Goal: Information Seeking & Learning: Check status

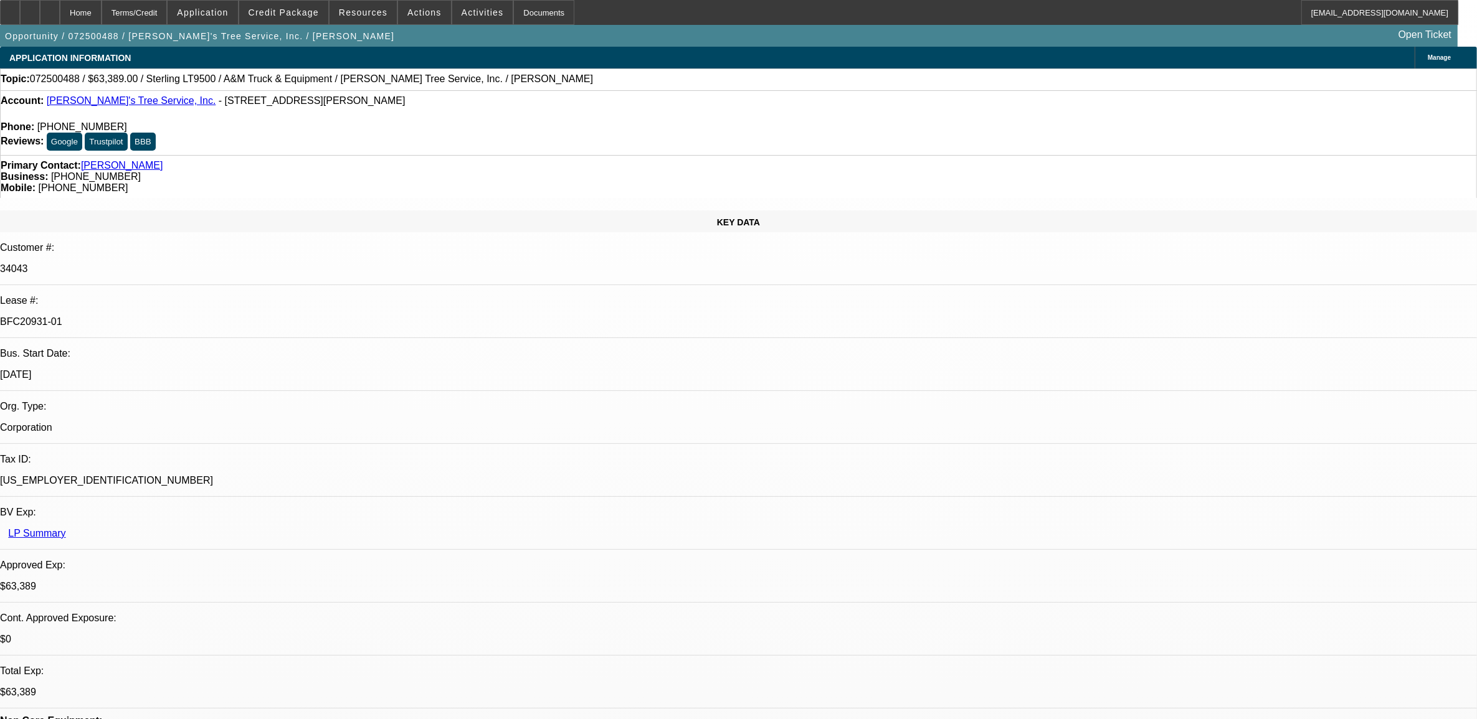
select select "0"
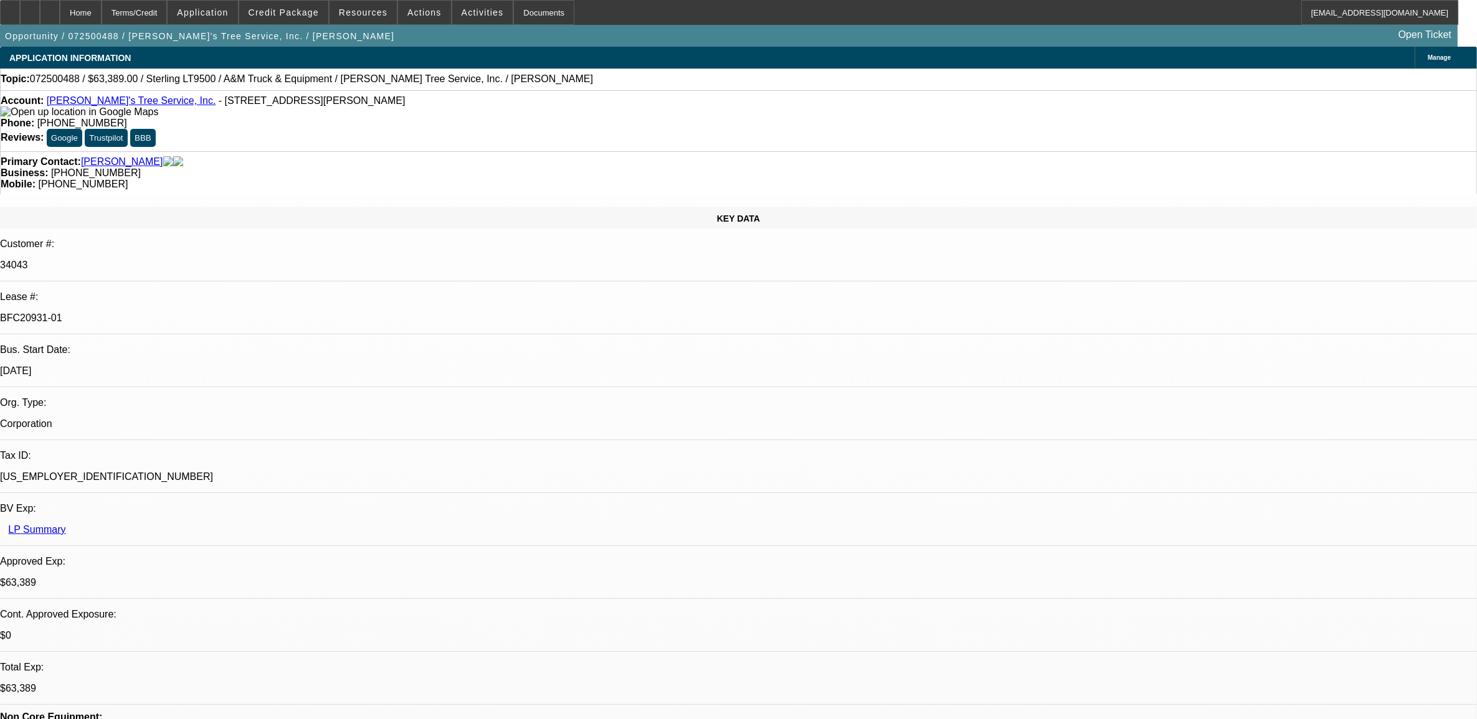
select select "2"
select select "0.1"
select select "0"
select select "2"
select select "0.1"
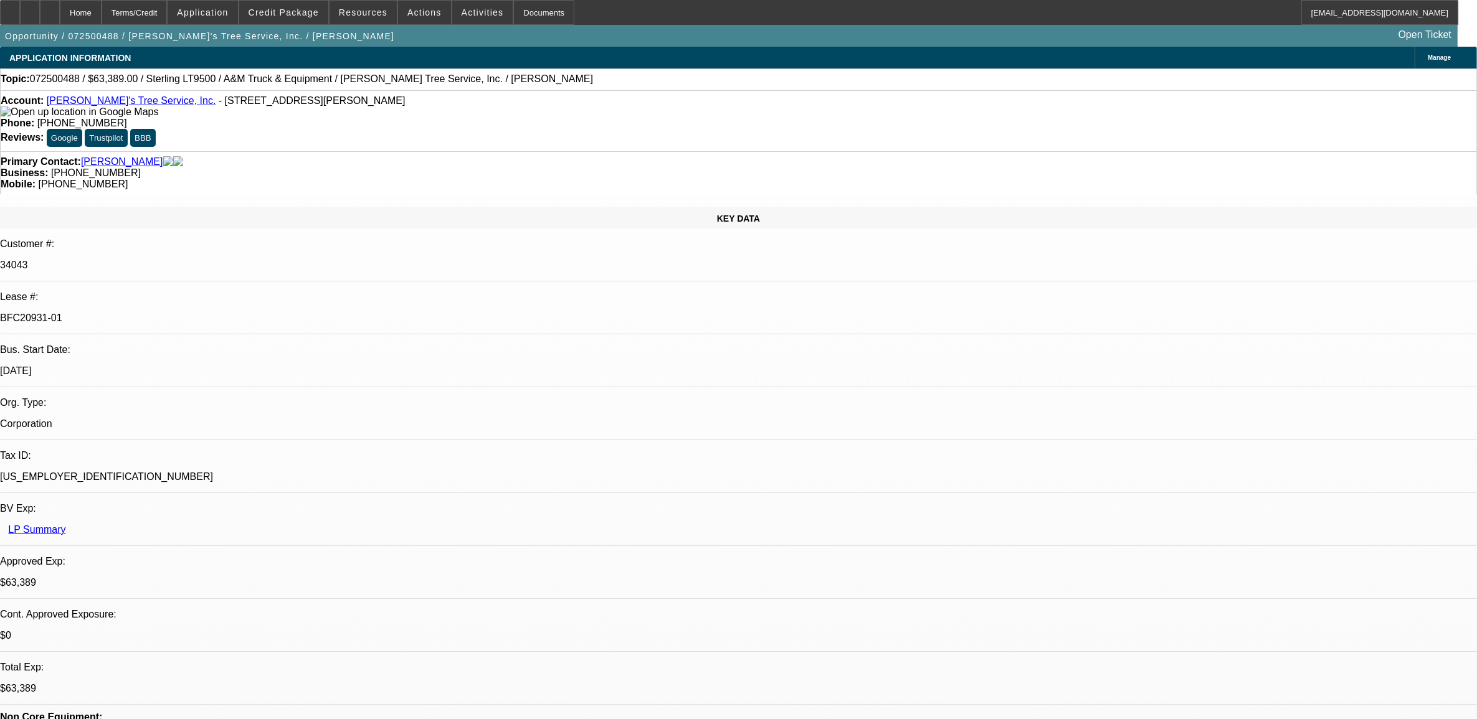
select select "0"
select select "2"
select select "0.1"
select select "0"
select select "2"
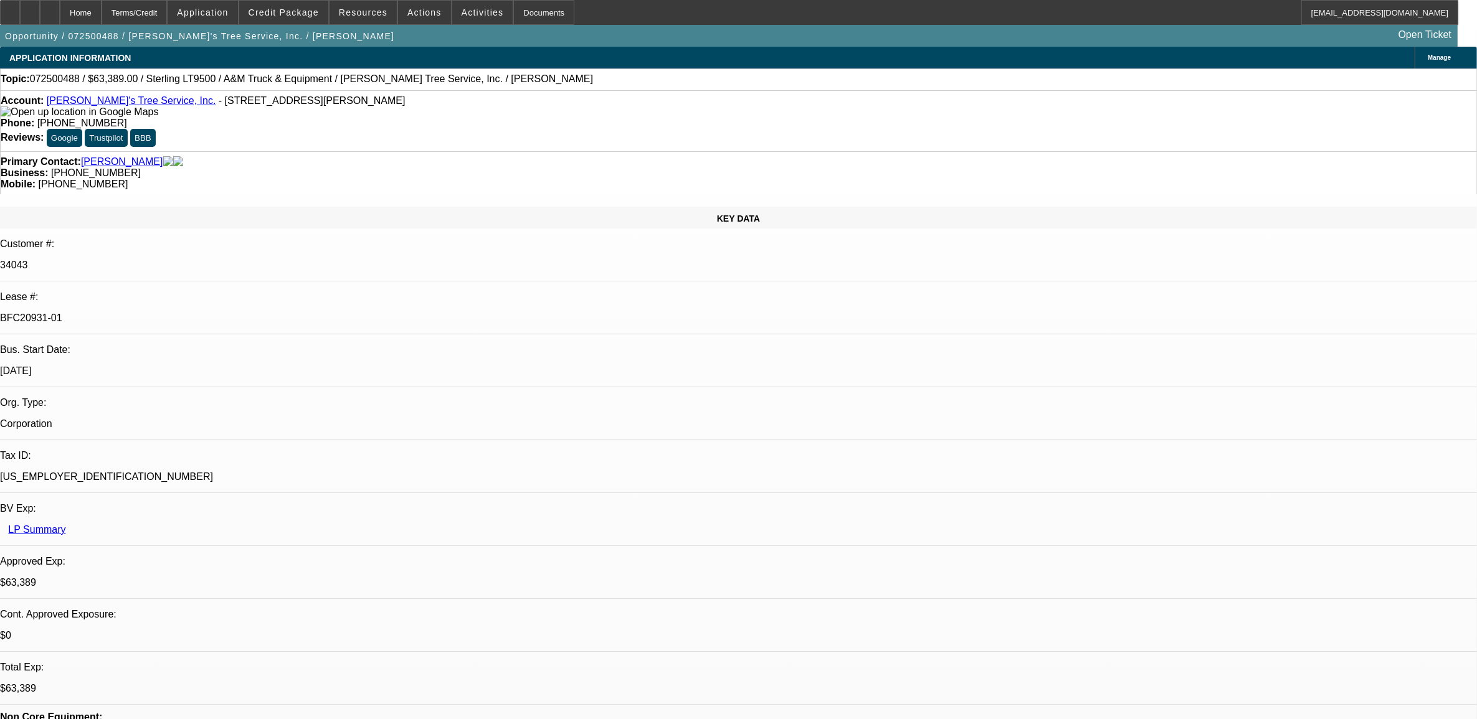
select select "0.1"
select select "1"
select select "2"
select select "4"
select select "1"
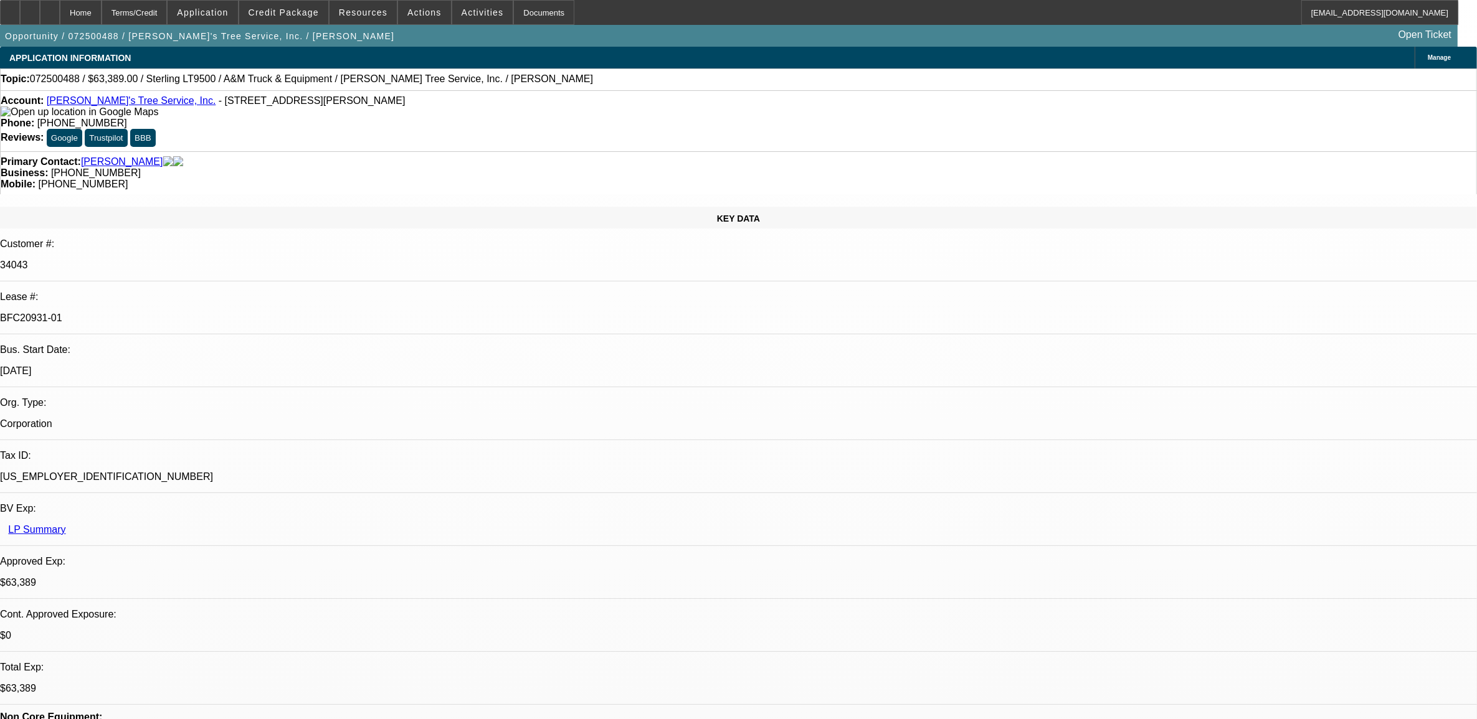
select select "2"
select select "4"
select select "1"
select select "2"
select select "4"
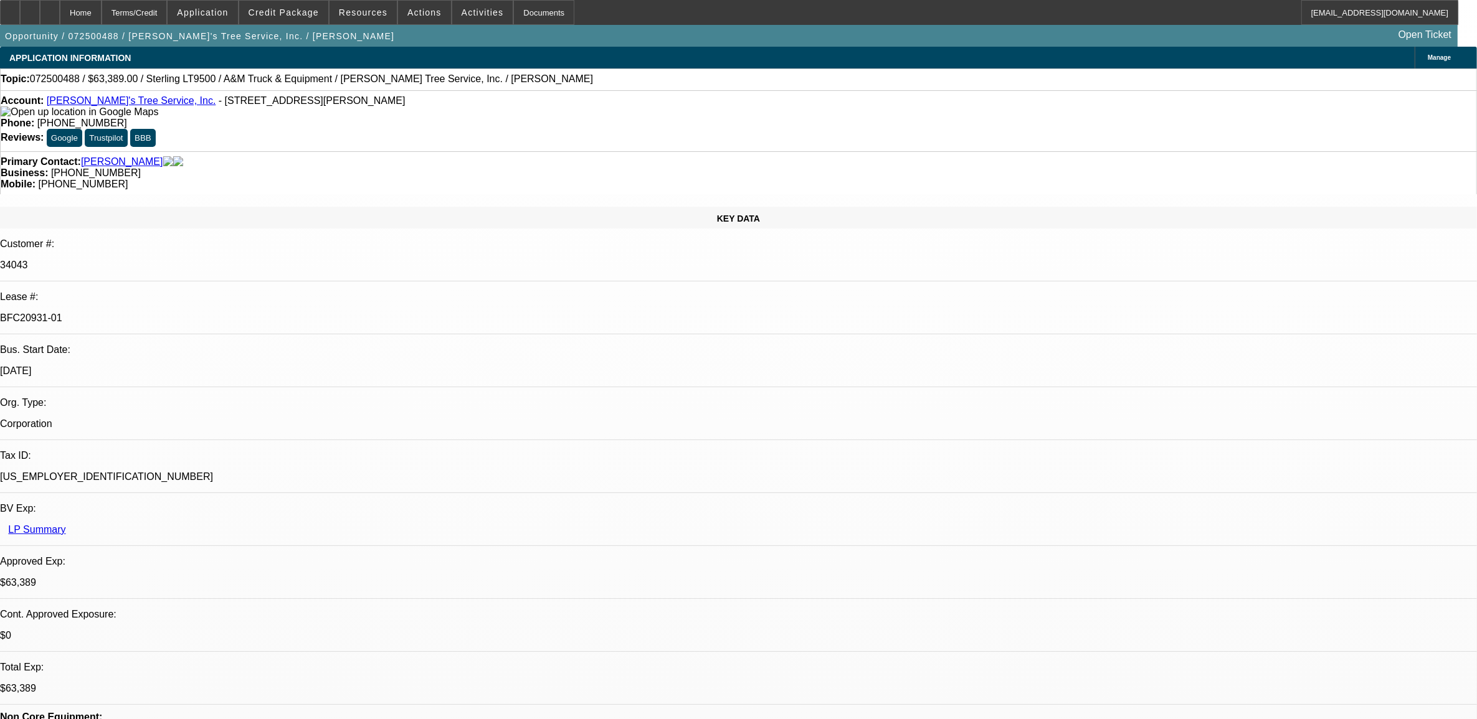
select select "1"
select select "2"
select select "4"
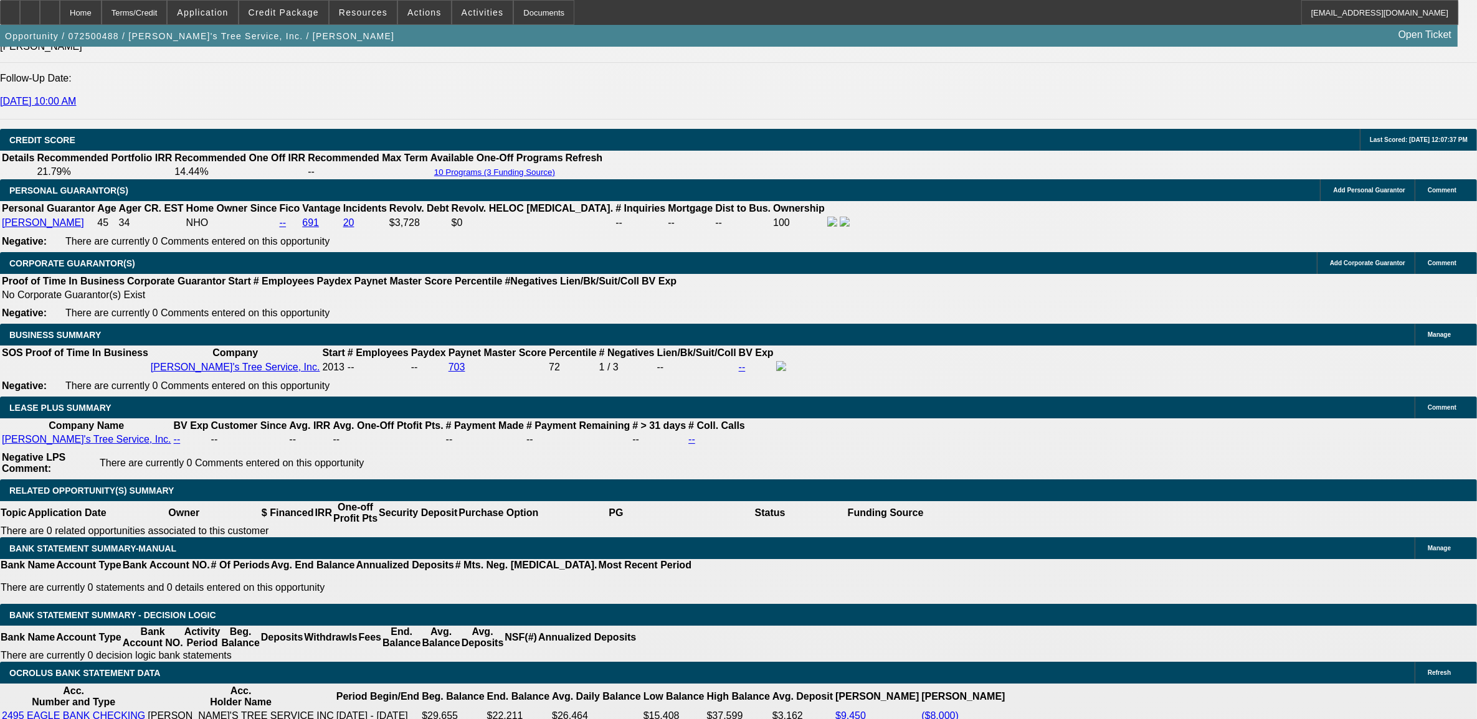
scroll to position [1790, 0]
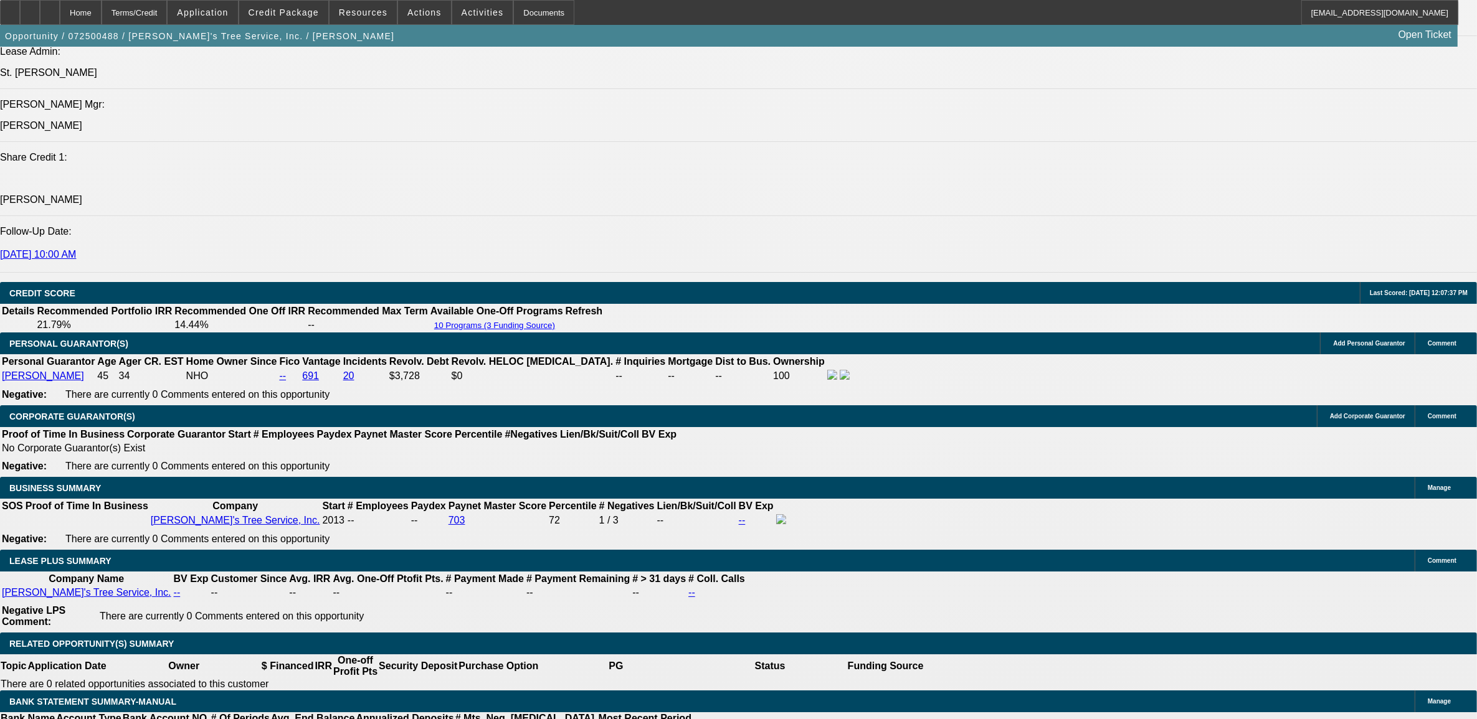
scroll to position [1557, 0]
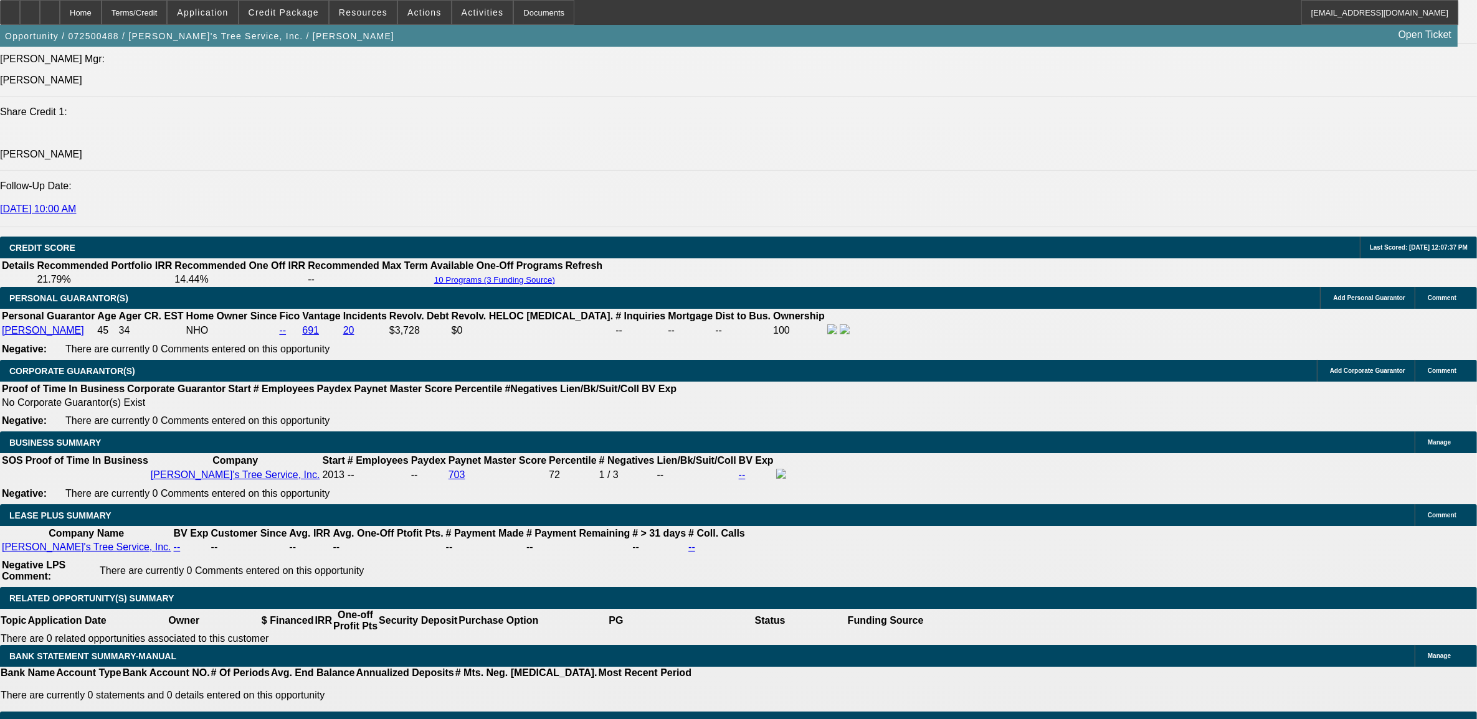
scroll to position [1790, 0]
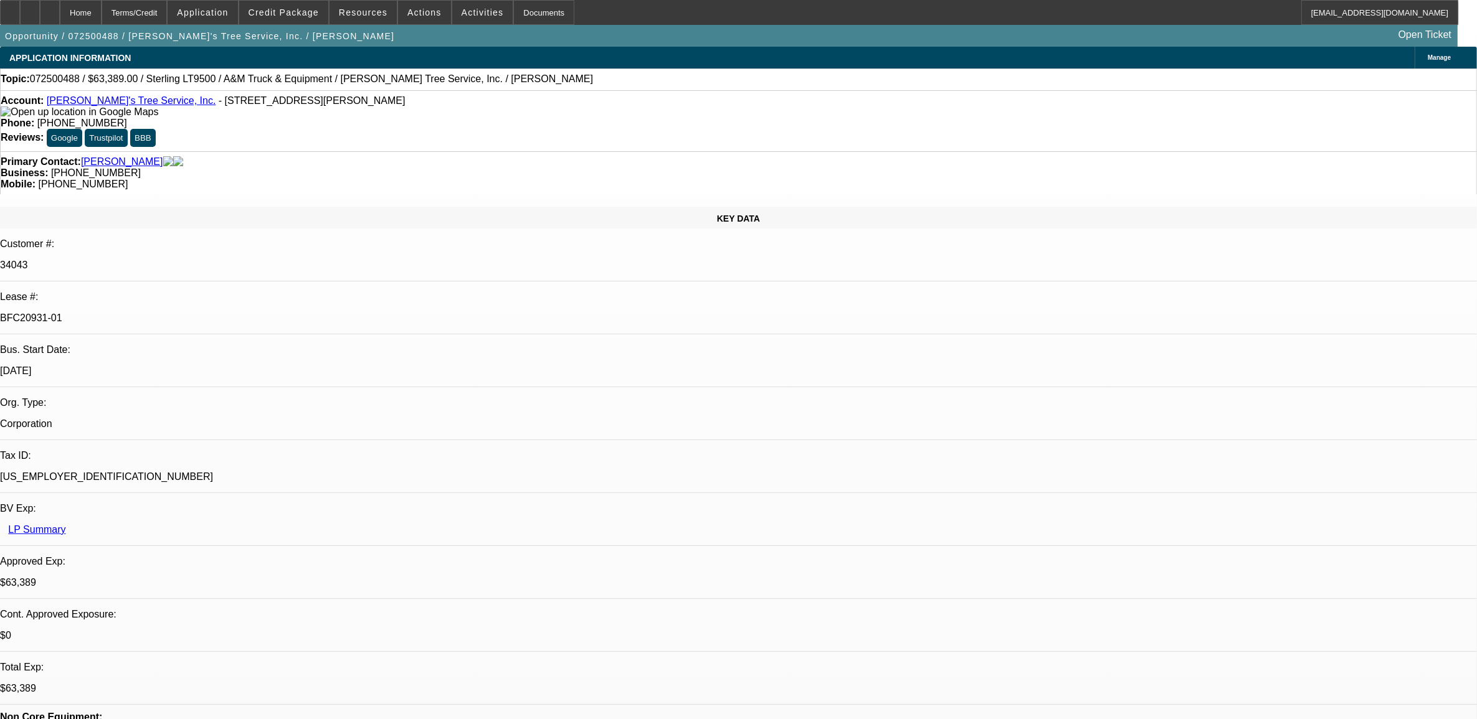
select select "0"
select select "2"
select select "0.1"
select select "0"
select select "2"
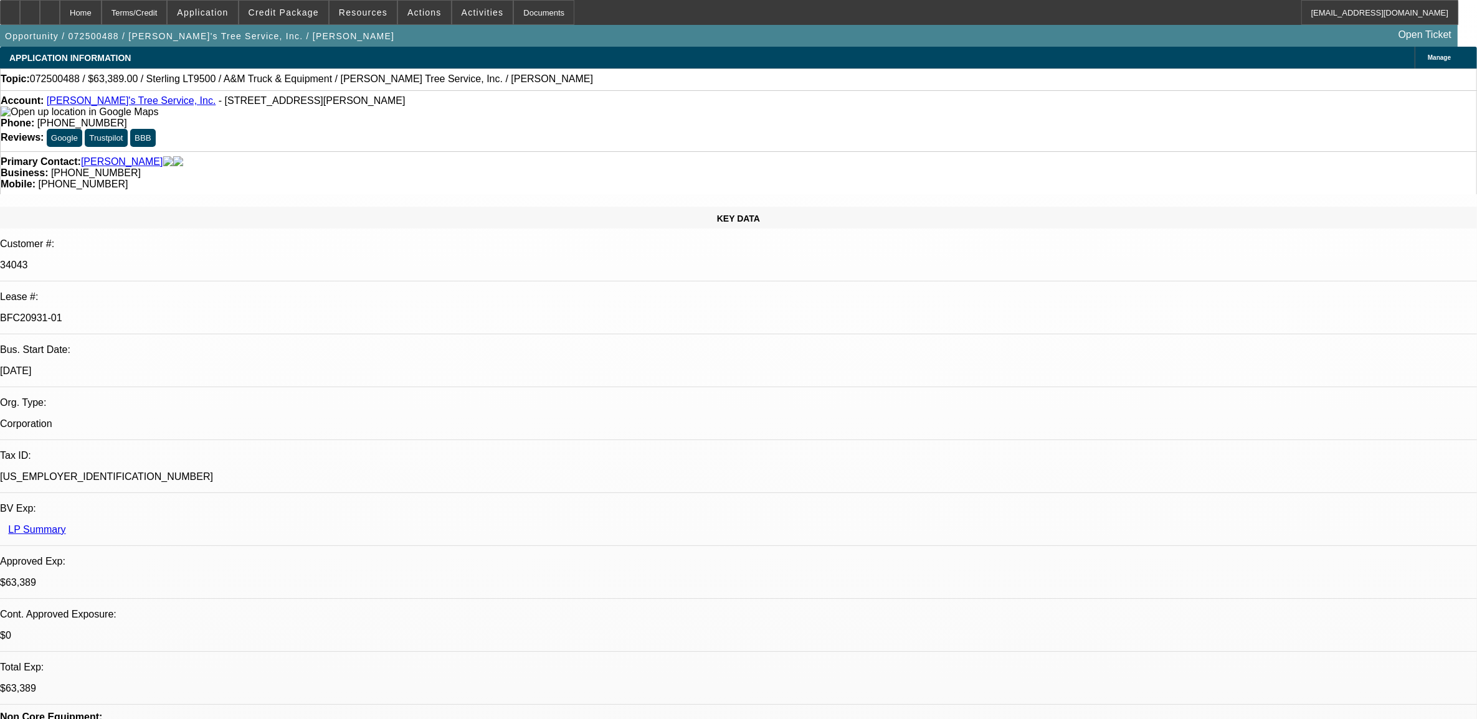
select select "0.1"
select select "0"
select select "2"
select select "0.1"
select select "0"
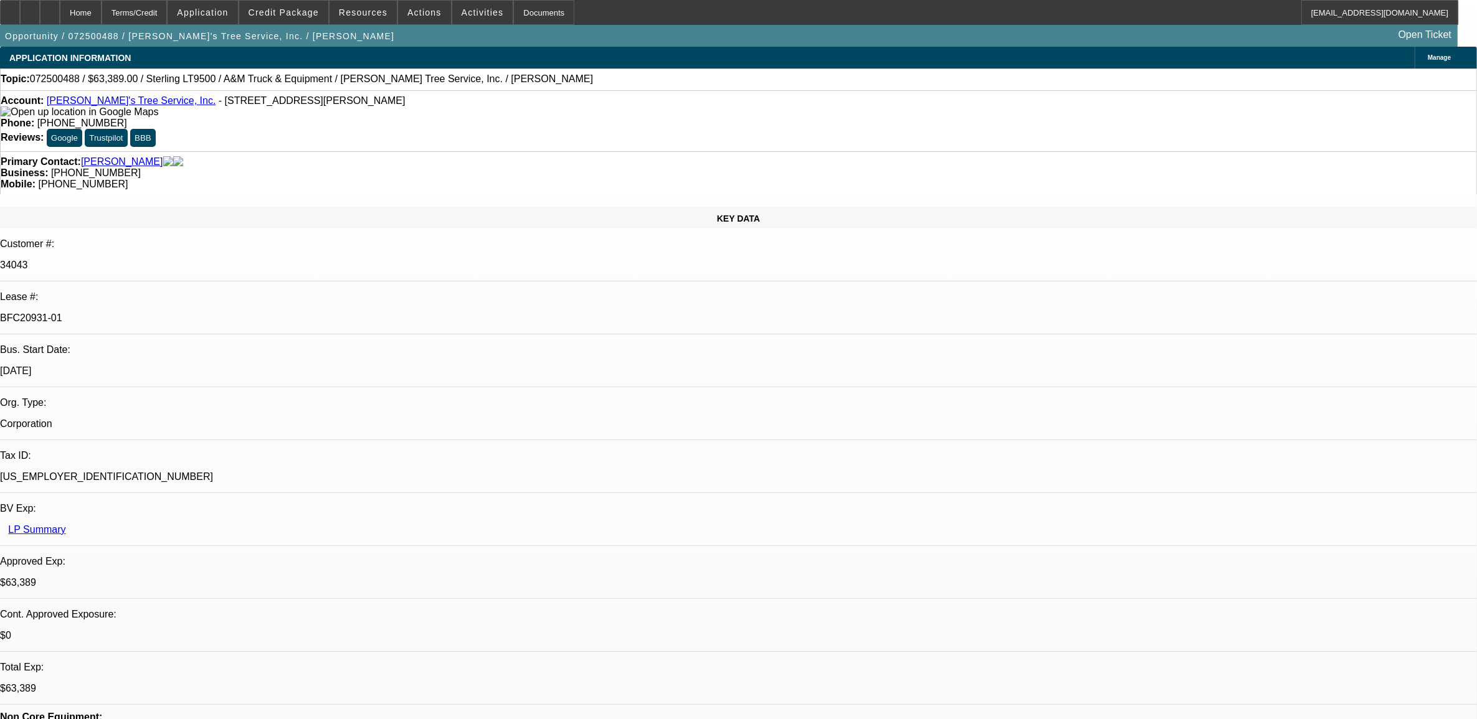
select select "2"
select select "0.1"
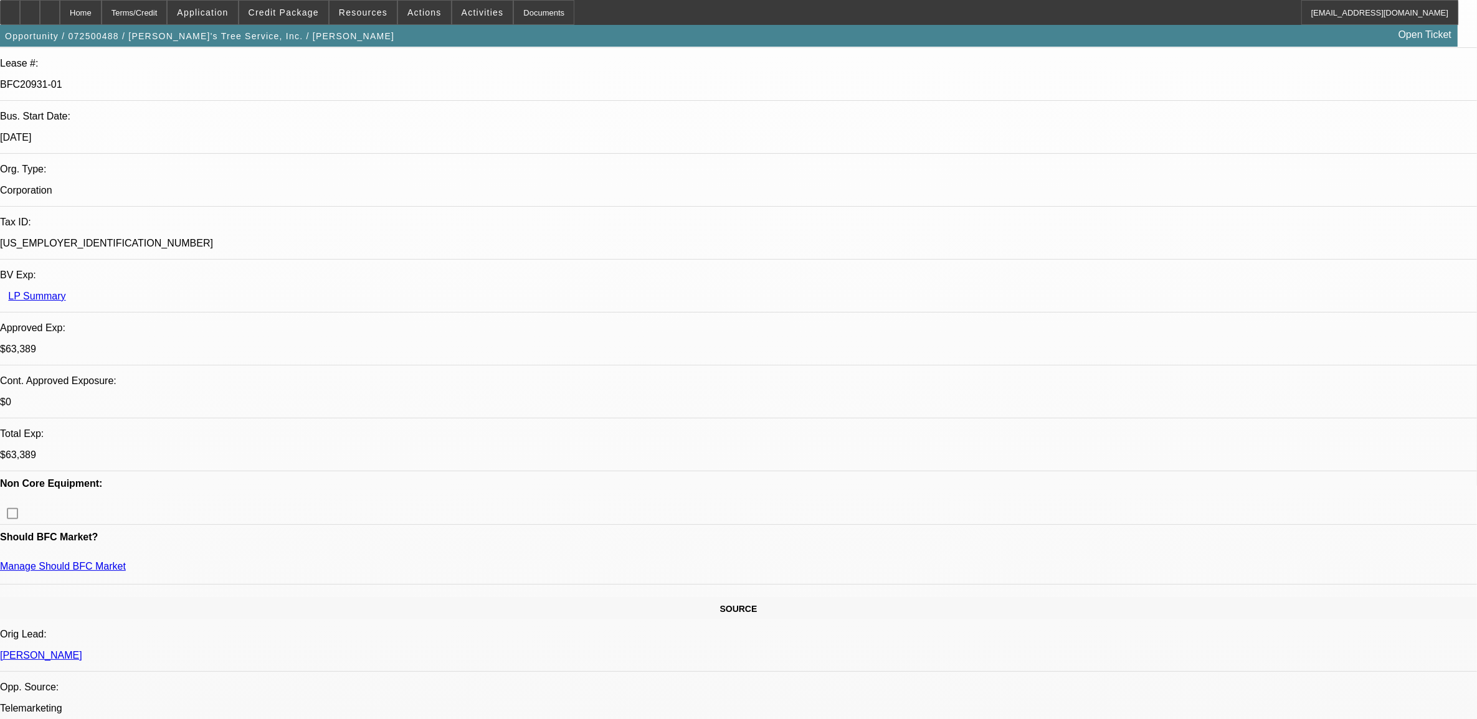
select select "1"
select select "2"
select select "4"
select select "1"
select select "2"
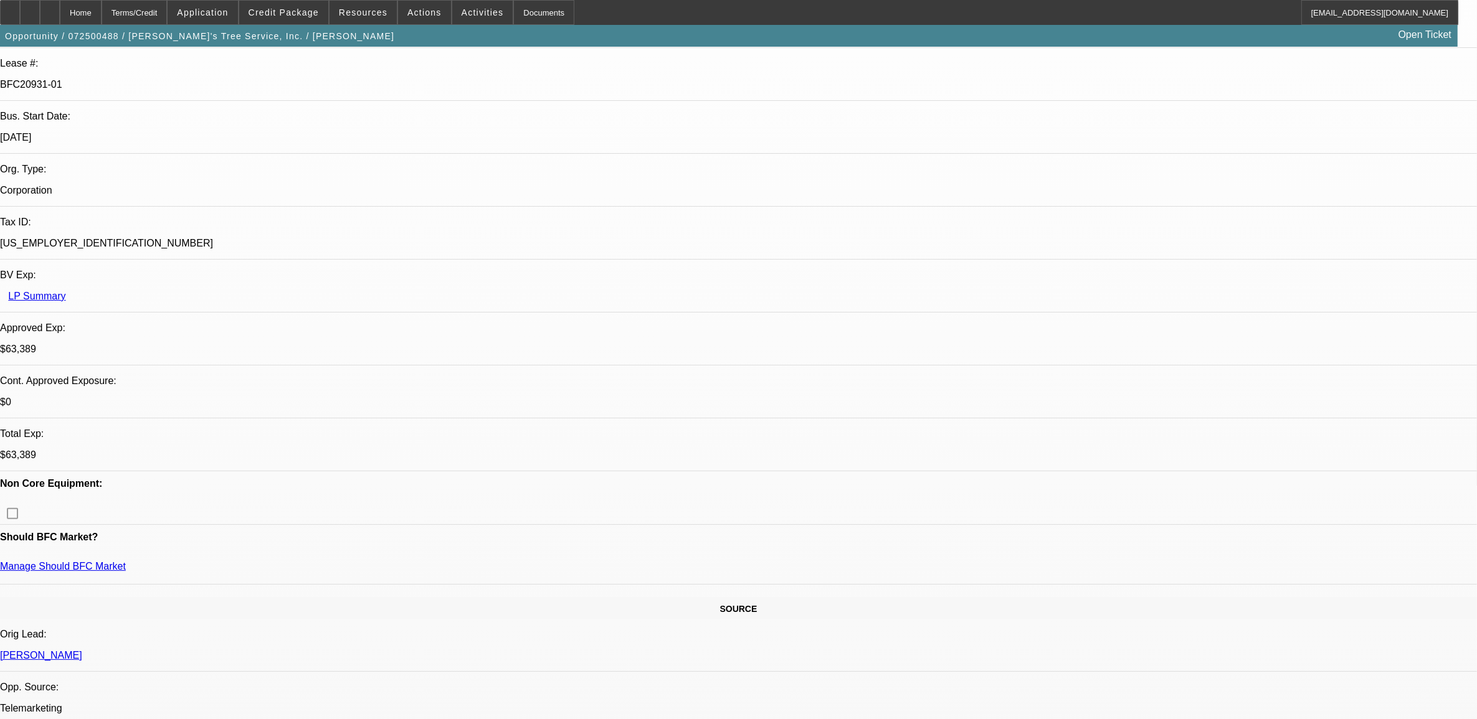
select select "4"
select select "1"
select select "2"
select select "4"
select select "1"
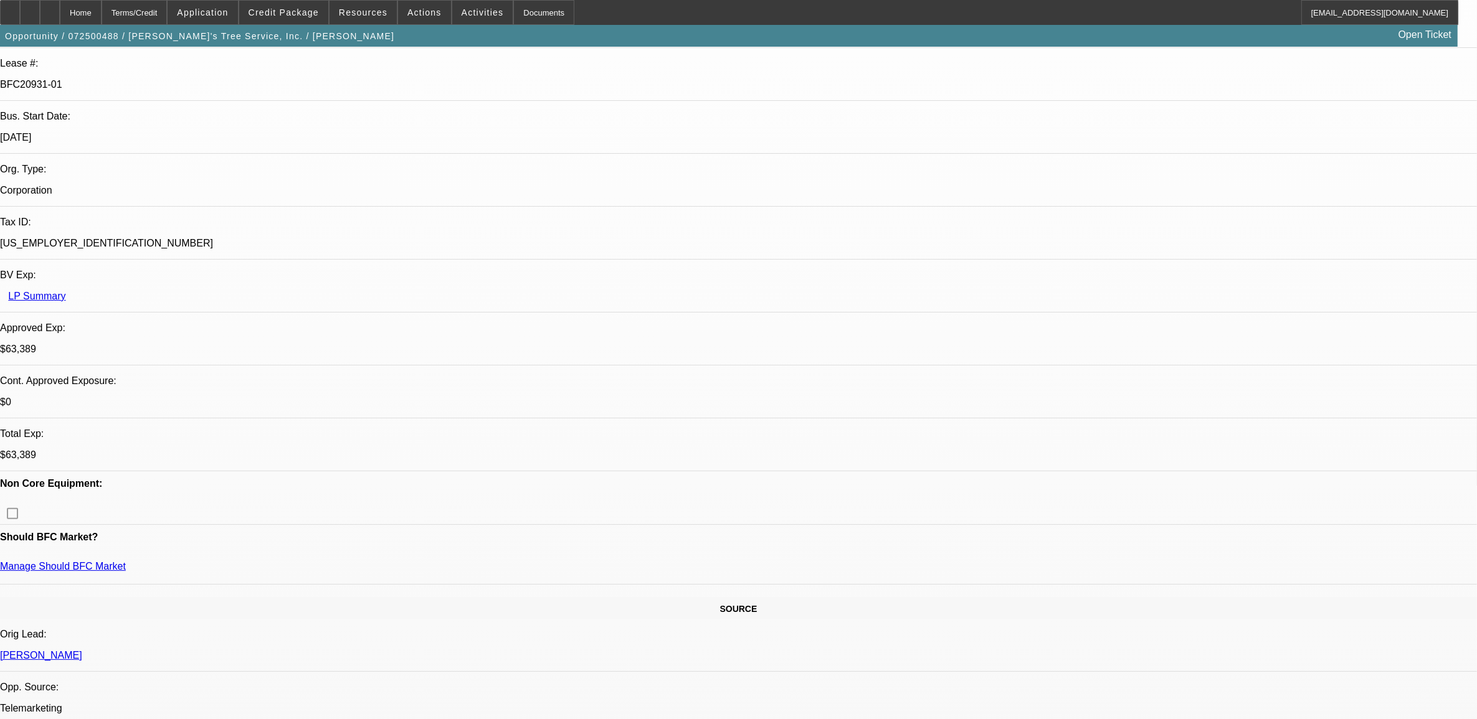
select select "2"
select select "4"
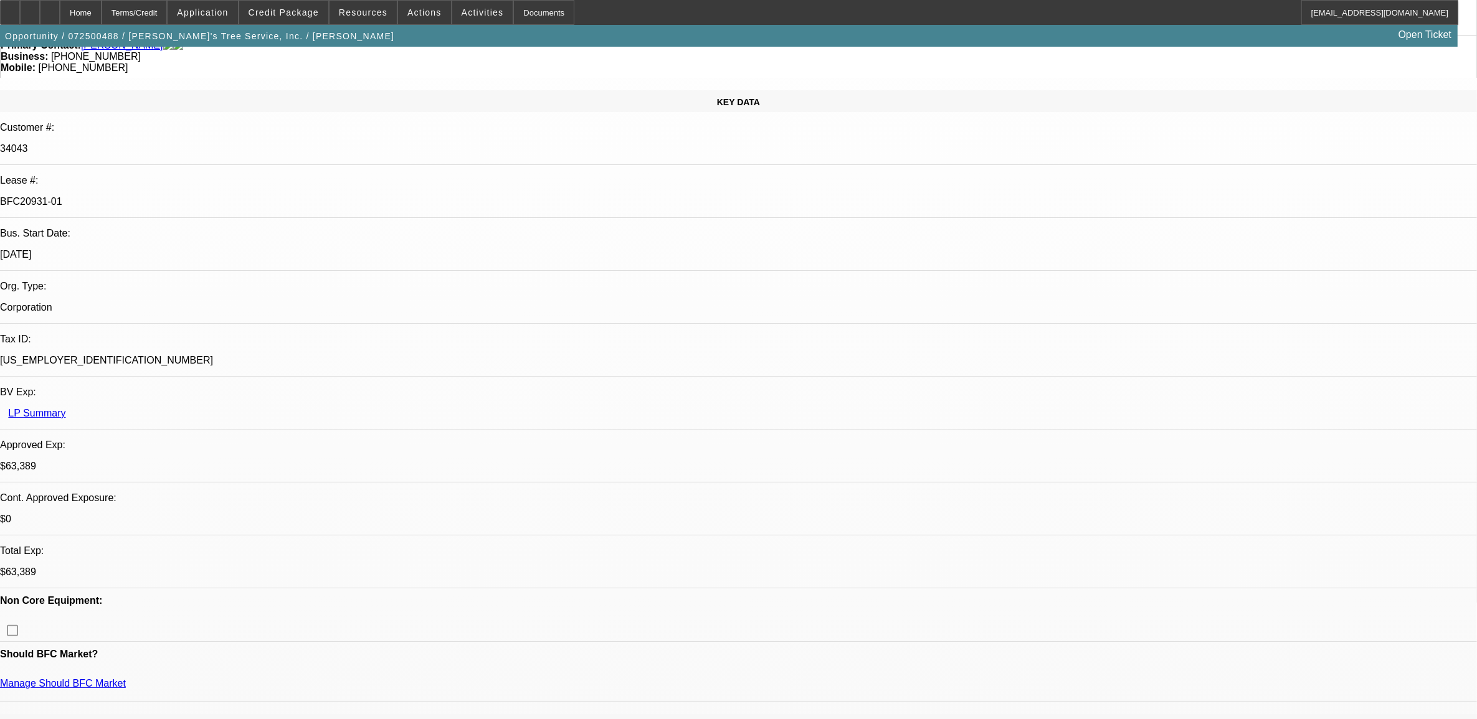
scroll to position [0, 0]
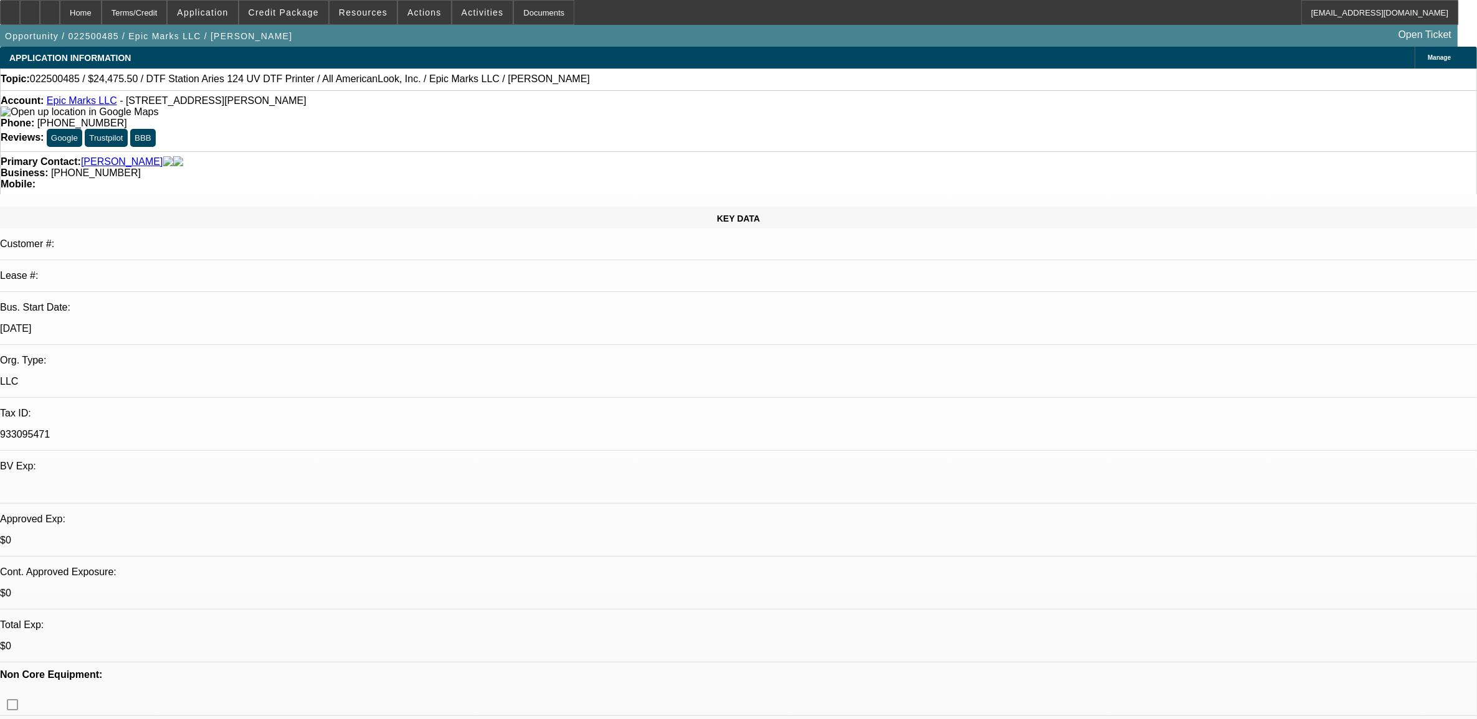
select select "0.1"
select select "2"
select select "0.1"
select select "4"
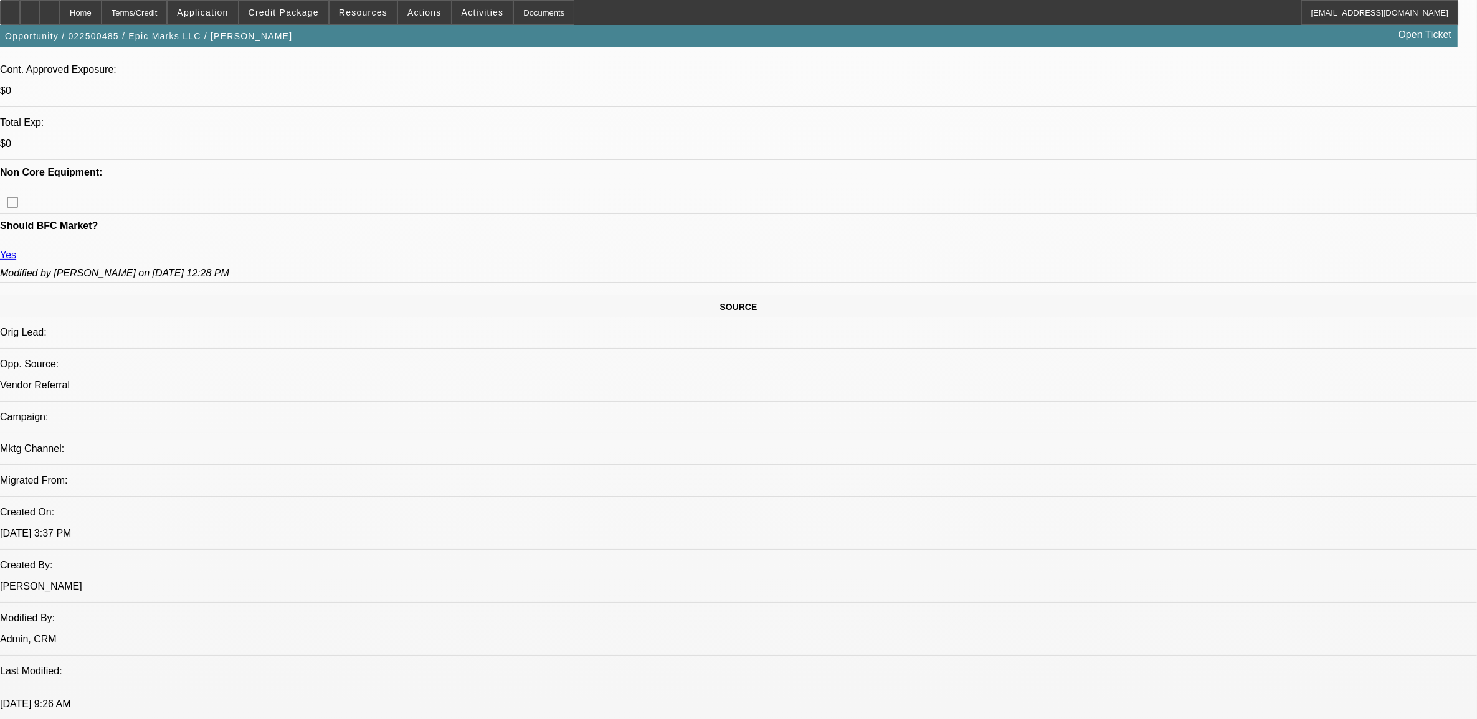
scroll to position [467, 0]
